Goal: Contribute content

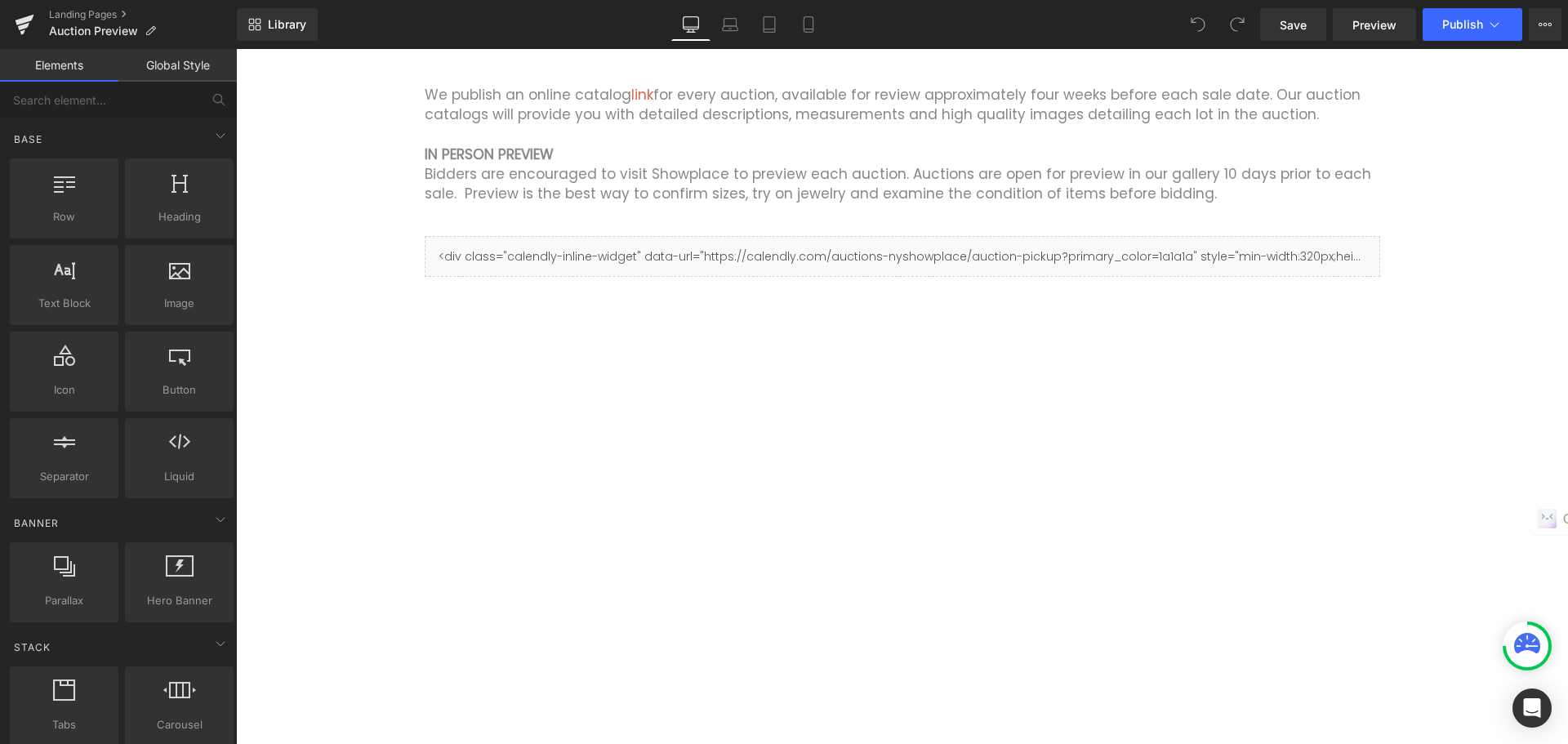
scroll to position [245, 0]
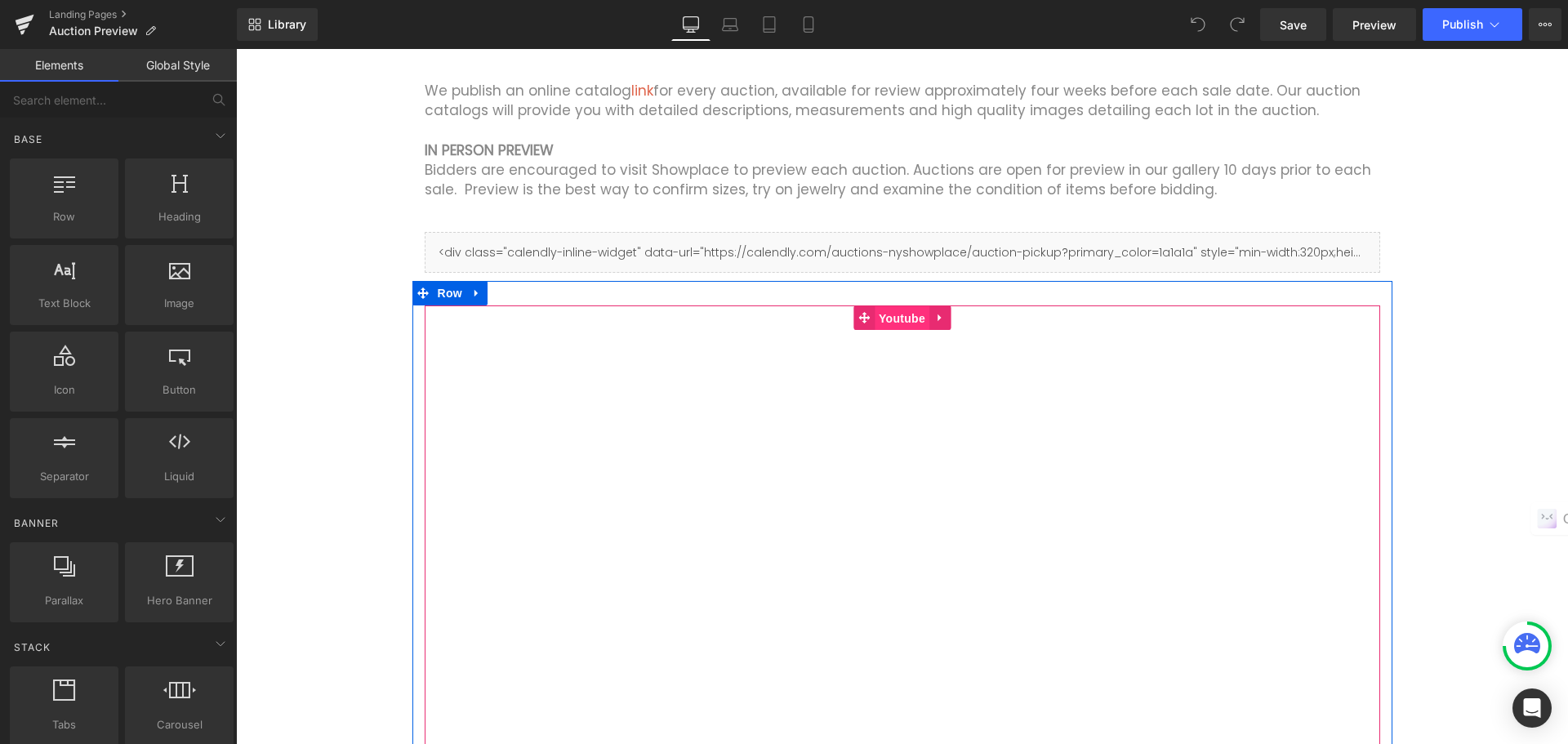
click at [912, 320] on span "Youtube" at bounding box center [902, 317] width 55 height 24
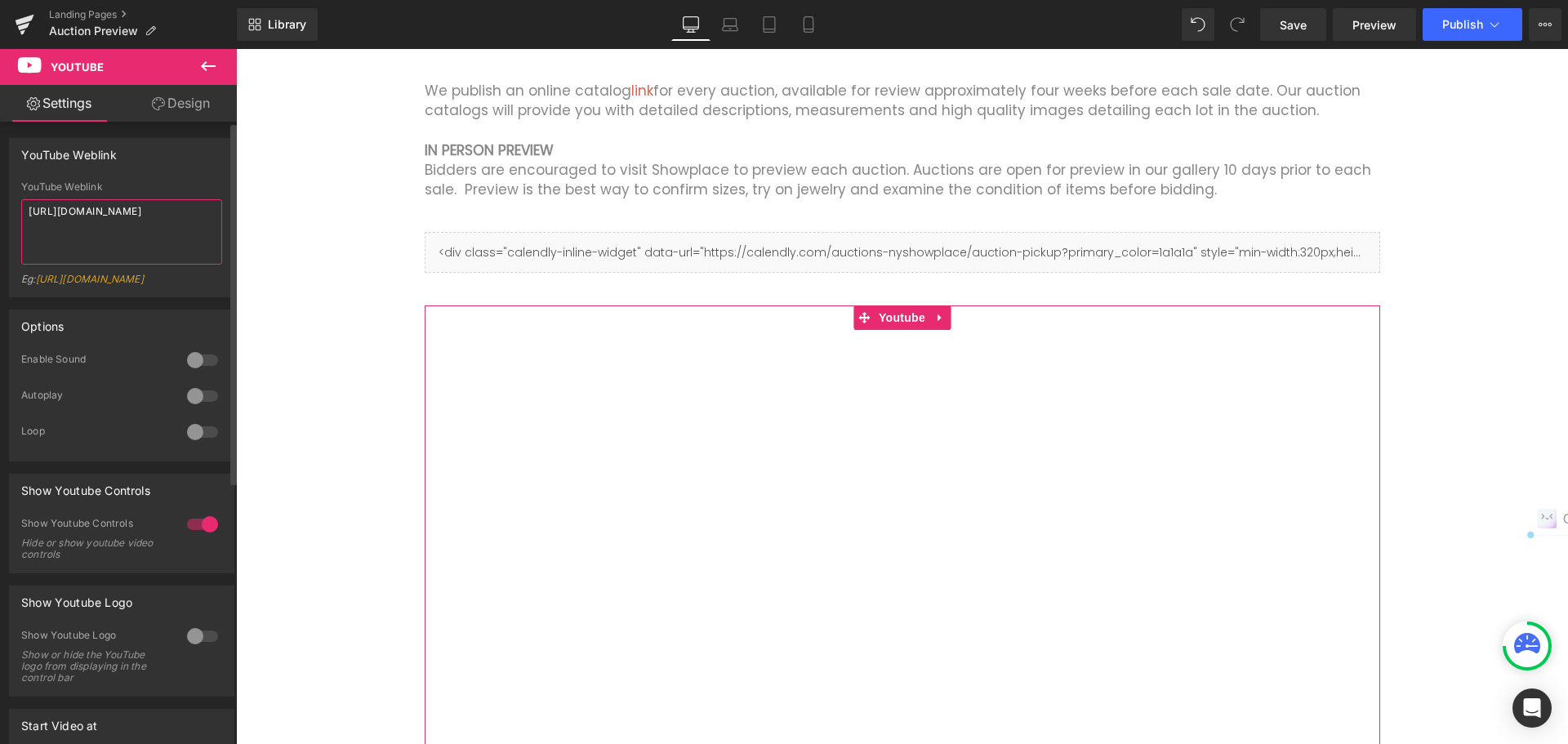
drag, startPoint x: 185, startPoint y: 209, endPoint x: 14, endPoint y: 208, distance: 171.0
click at [14, 208] on div "YouTube Weblink [URL][DOMAIN_NAME] Eg: [URL][DOMAIN_NAME]" at bounding box center [122, 239] width 224 height 115
paste textarea "u37gplh33XA"
type textarea "[URL][DOMAIN_NAME]"
click at [1478, 23] on span "Publish" at bounding box center [1463, 24] width 41 height 13
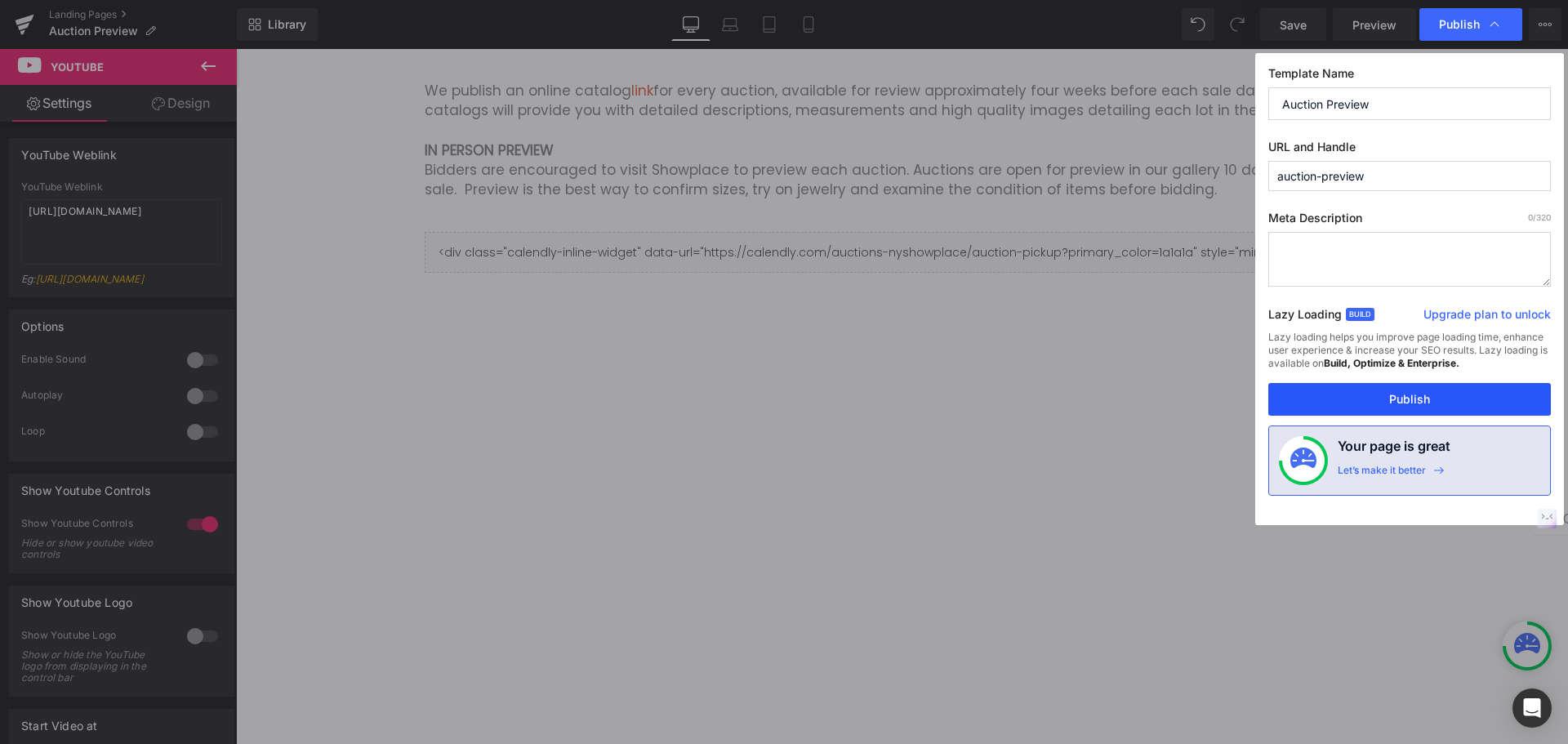
click at [1416, 400] on button "Publish" at bounding box center [1410, 399] width 283 height 33
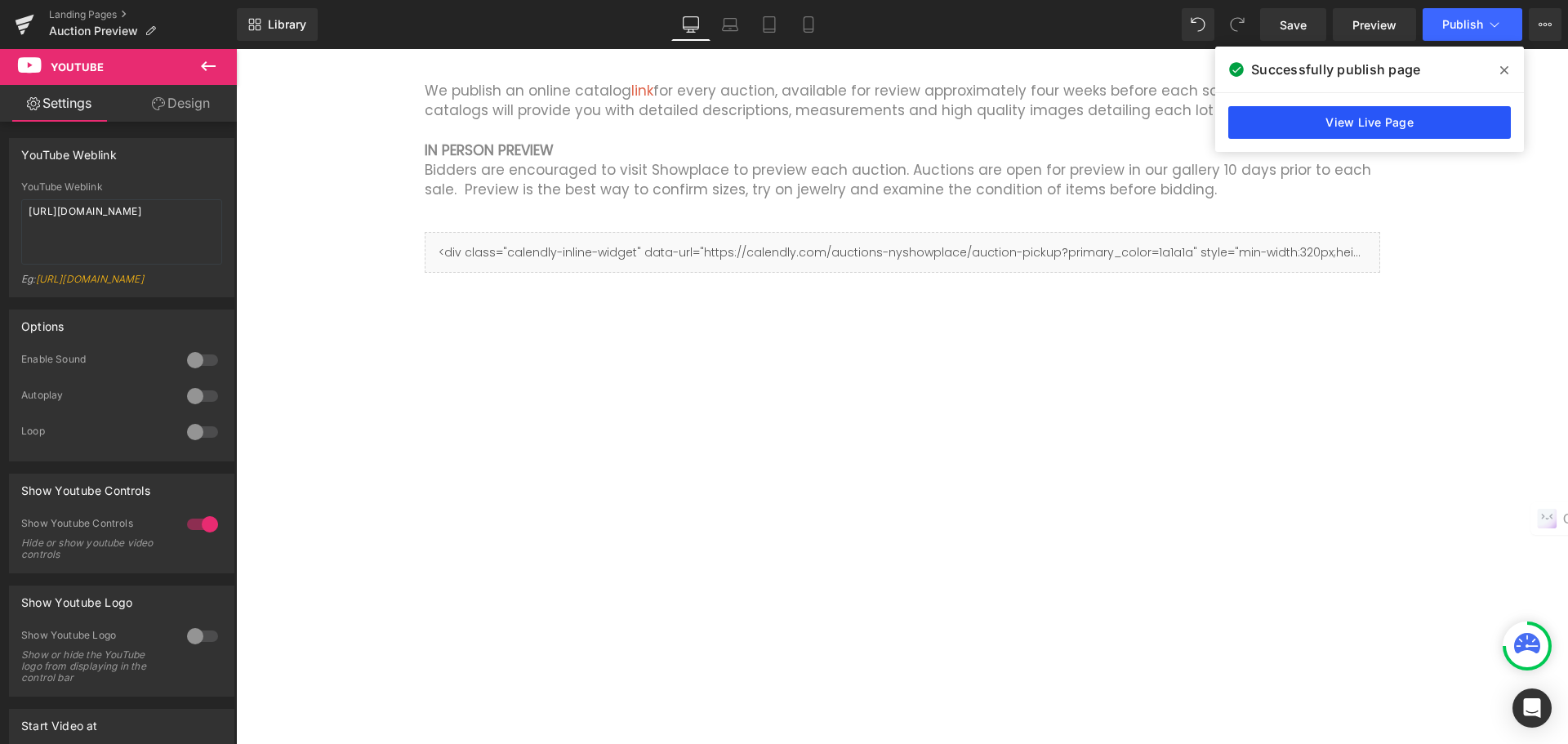
click at [1359, 127] on link "View Live Page" at bounding box center [1369, 123] width 283 height 33
